Goal: Check status: Check status

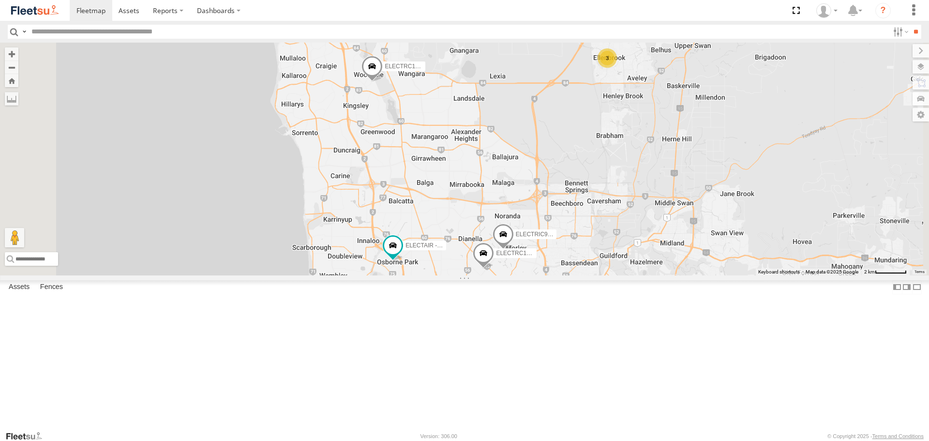
click at [383, 82] on span at bounding box center [372, 69] width 21 height 26
click at [505, 183] on div "ELECTRIC7 - [PERSON_NAME] 3 ELECTRIC3 - [PERSON_NAME] ELECTRC18 - Gav ELECTRC16…" at bounding box center [464, 159] width 929 height 232
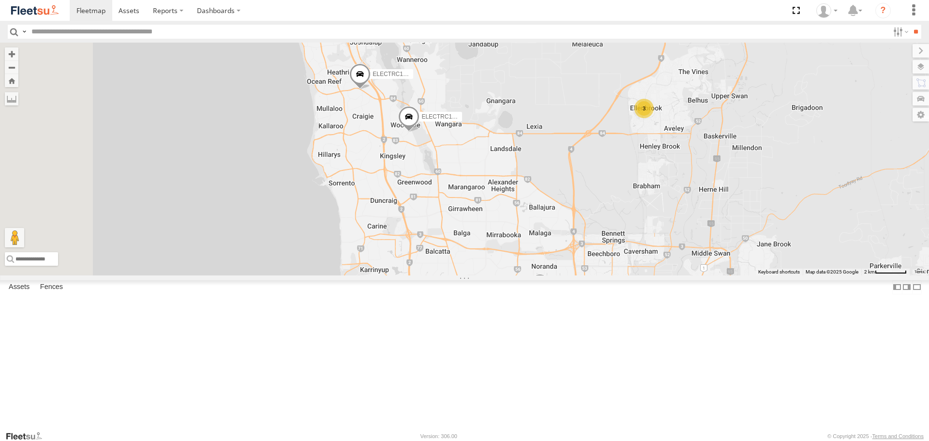
drag, startPoint x: 462, startPoint y: 110, endPoint x: 501, endPoint y: 167, distance: 69.6
click at [501, 167] on div "ELECTRIC7 - [PERSON_NAME] 3 ELECTRIC3 - [PERSON_NAME] ELECTRC18 - Gav ELECTRC16…" at bounding box center [464, 159] width 929 height 232
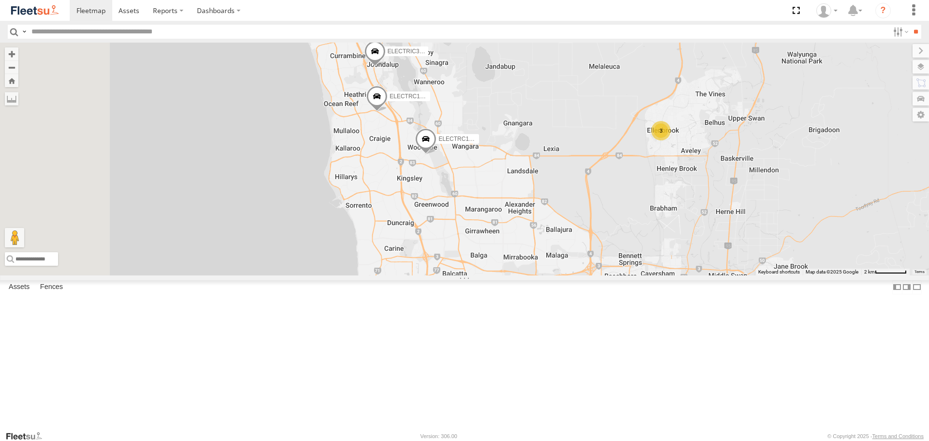
click at [386, 67] on span at bounding box center [374, 54] width 21 height 26
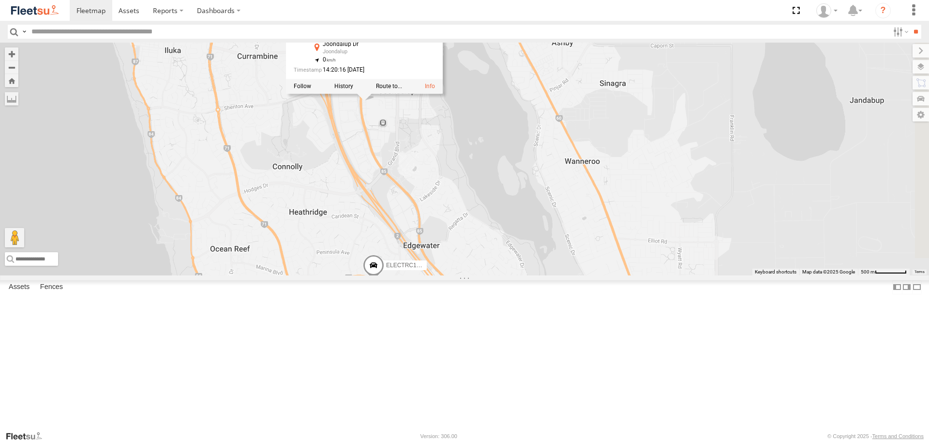
drag, startPoint x: 521, startPoint y: 205, endPoint x: 551, endPoint y: 234, distance: 41.4
click at [551, 234] on div "ELECTRIC7 - [PERSON_NAME] ELECTRIC3 - [PERSON_NAME] ELECTRC18 - Gav ELECTRC16 -…" at bounding box center [464, 159] width 929 height 232
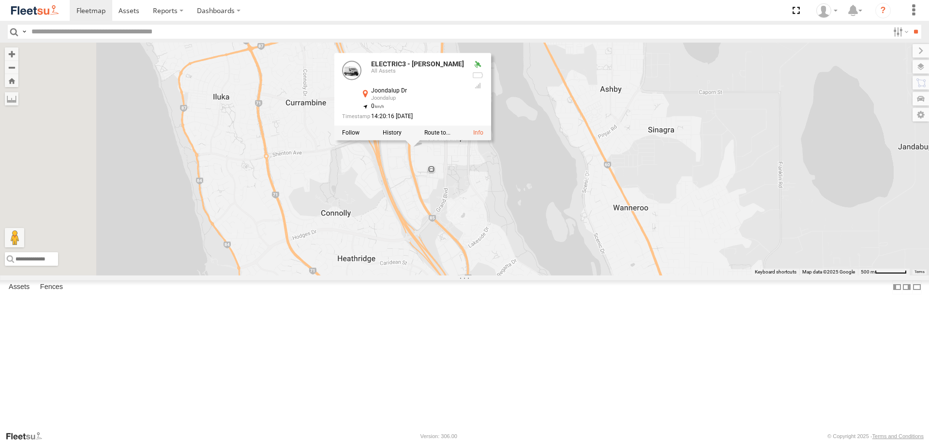
click at [529, 244] on div "ELECTRIC7 - [PERSON_NAME] ELECTRIC3 - [PERSON_NAME] ELECTRC18 - Gav ELECTRC16 -…" at bounding box center [464, 159] width 929 height 232
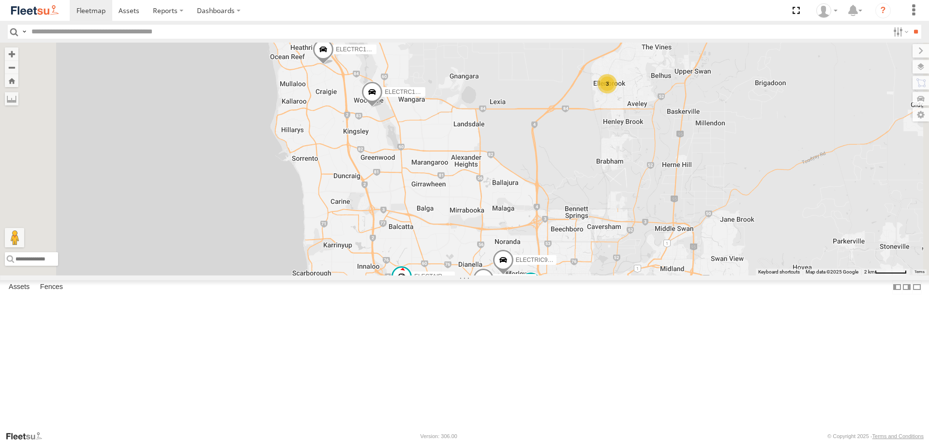
click at [0, 0] on span at bounding box center [0, 0] width 0 height 0
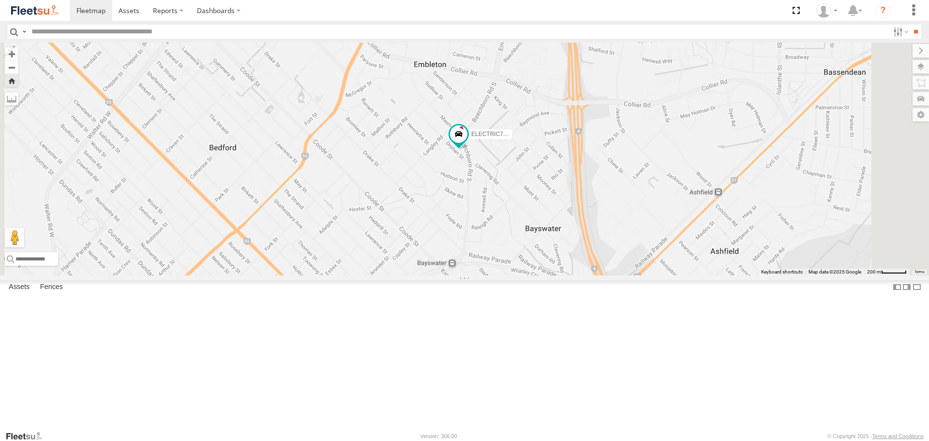
click at [59, 15] on img at bounding box center [35, 10] width 50 height 13
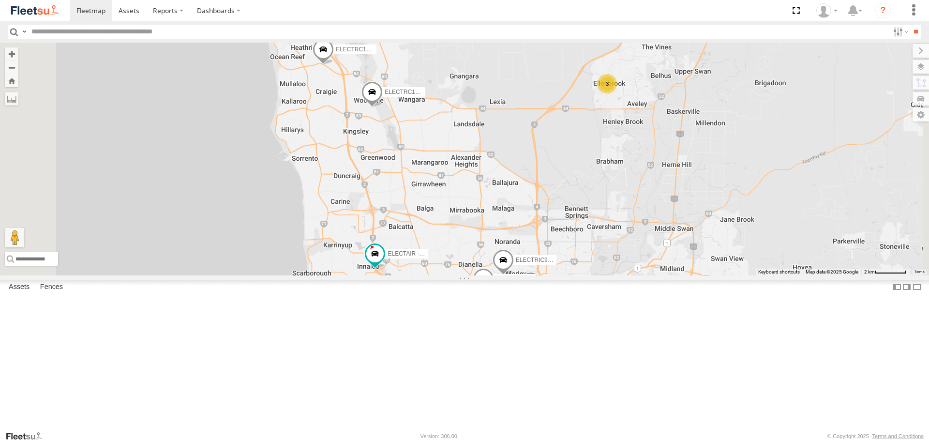
click at [0, 0] on span at bounding box center [0, 0] width 0 height 0
